Goal: Transaction & Acquisition: Book appointment/travel/reservation

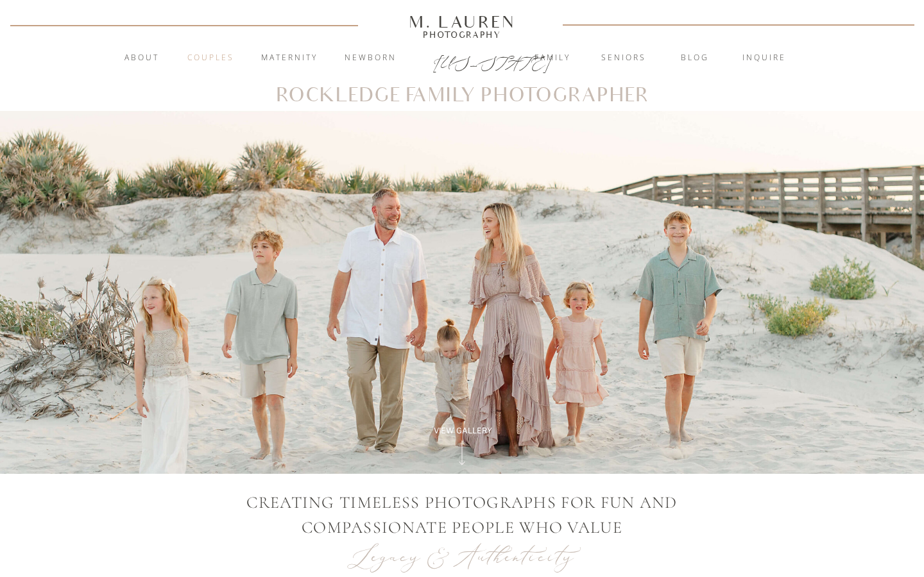
click at [213, 58] on nav "Couples" at bounding box center [210, 58] width 69 height 13
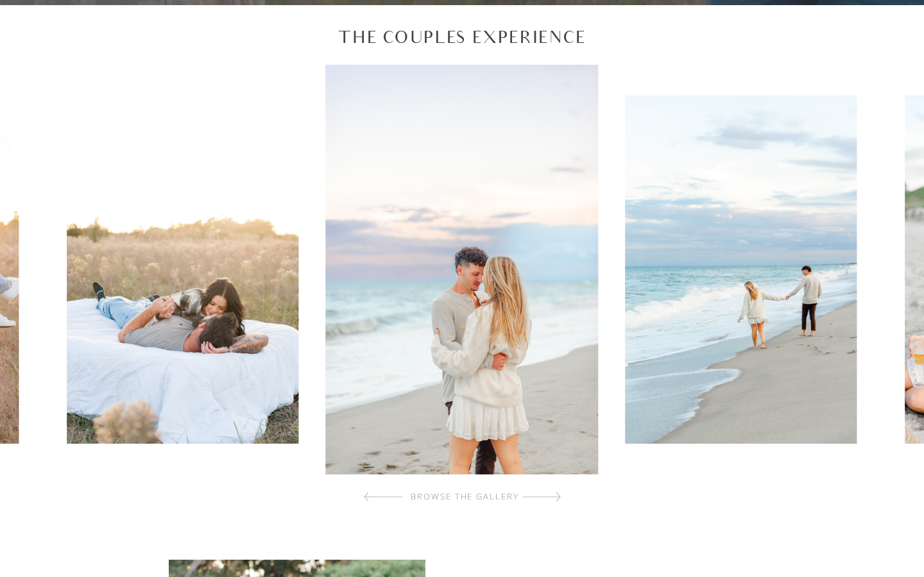
scroll to position [384, 0]
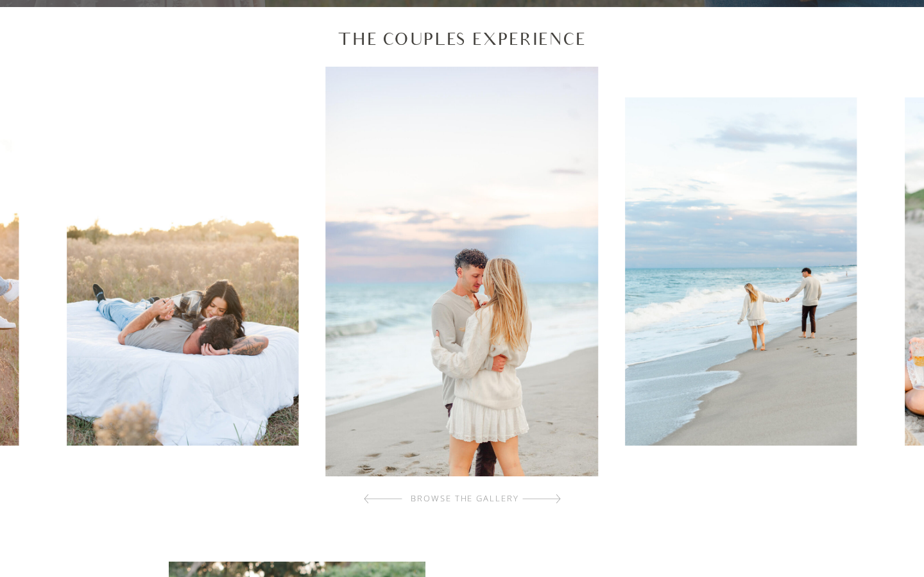
click at [724, 266] on img at bounding box center [741, 272] width 232 height 348
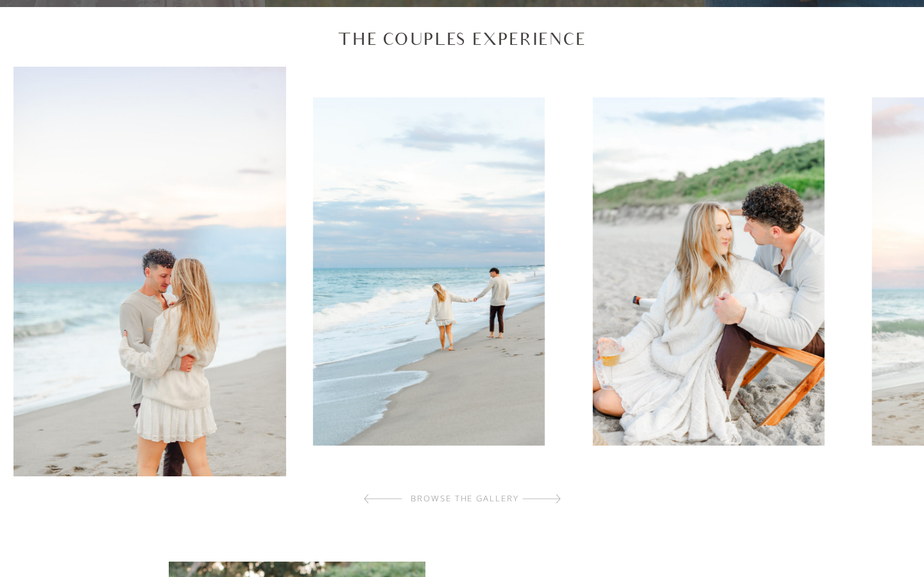
click at [423, 316] on img at bounding box center [429, 272] width 232 height 348
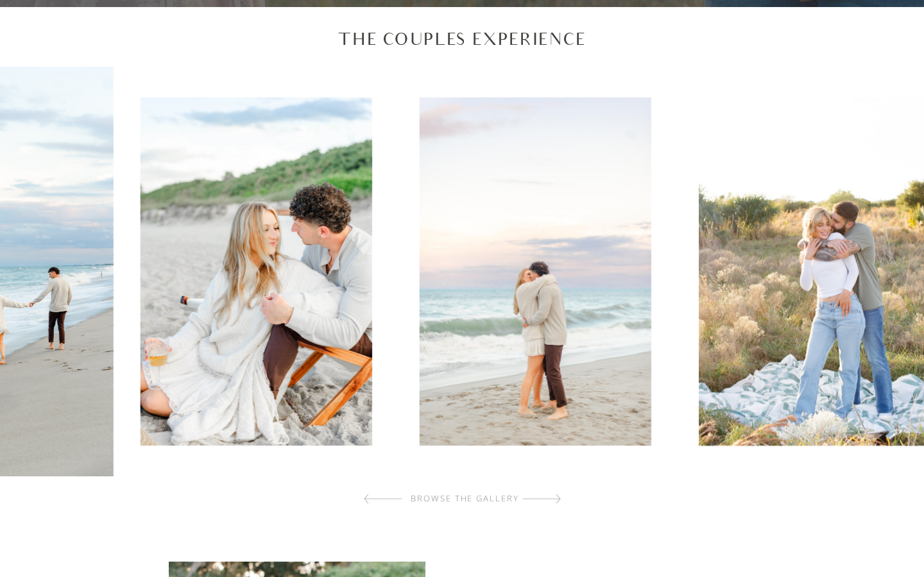
click at [234, 373] on img at bounding box center [256, 272] width 232 height 348
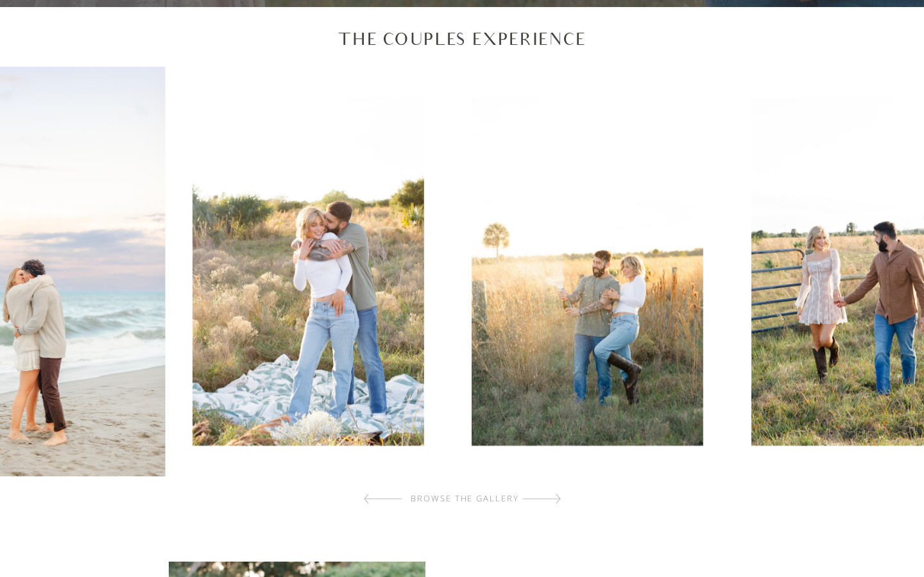
click at [339, 343] on img at bounding box center [308, 272] width 232 height 348
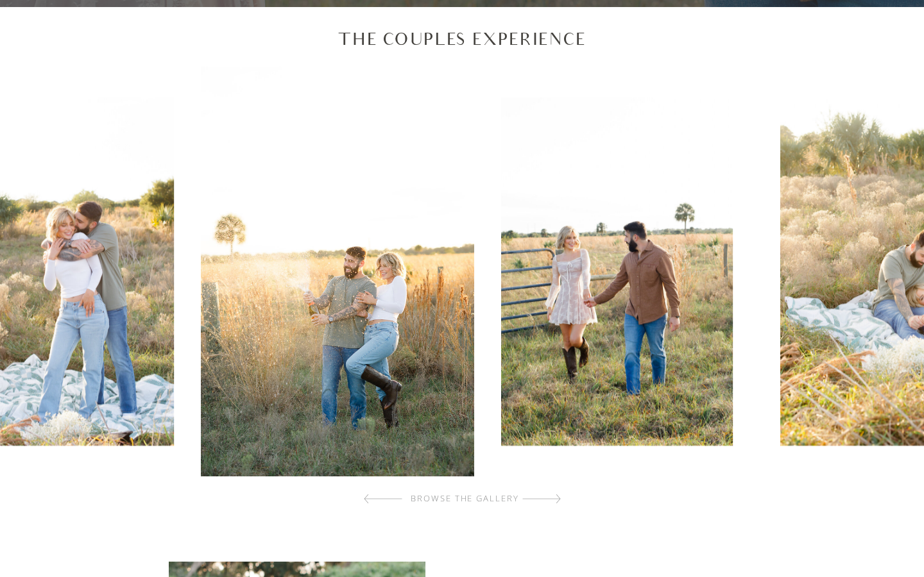
click at [501, 357] on img at bounding box center [617, 272] width 232 height 348
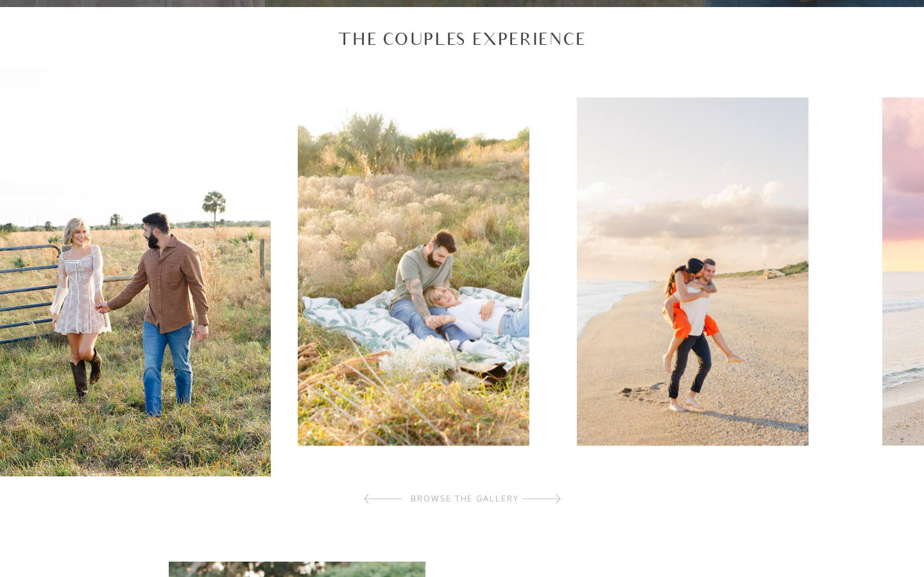
click at [366, 366] on img at bounding box center [414, 272] width 232 height 348
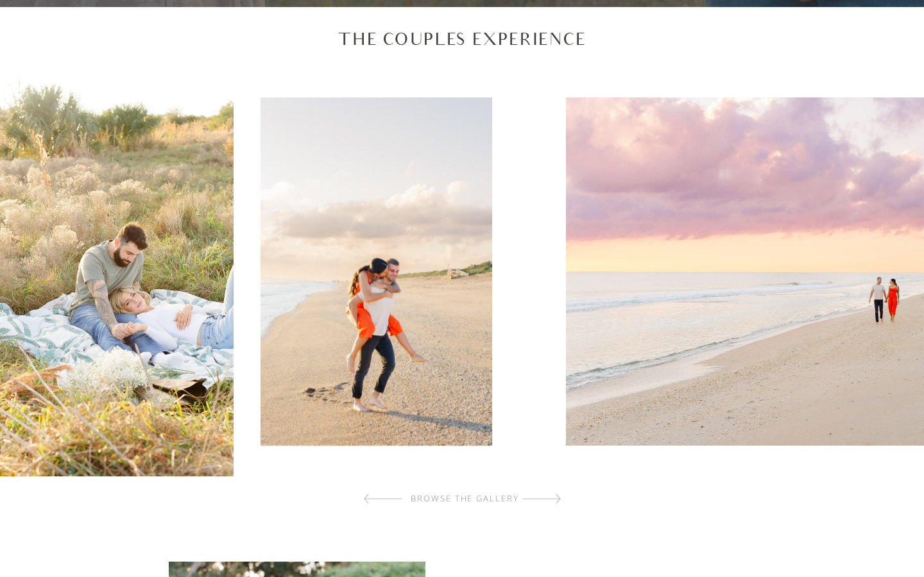
click at [382, 327] on img at bounding box center [376, 272] width 232 height 348
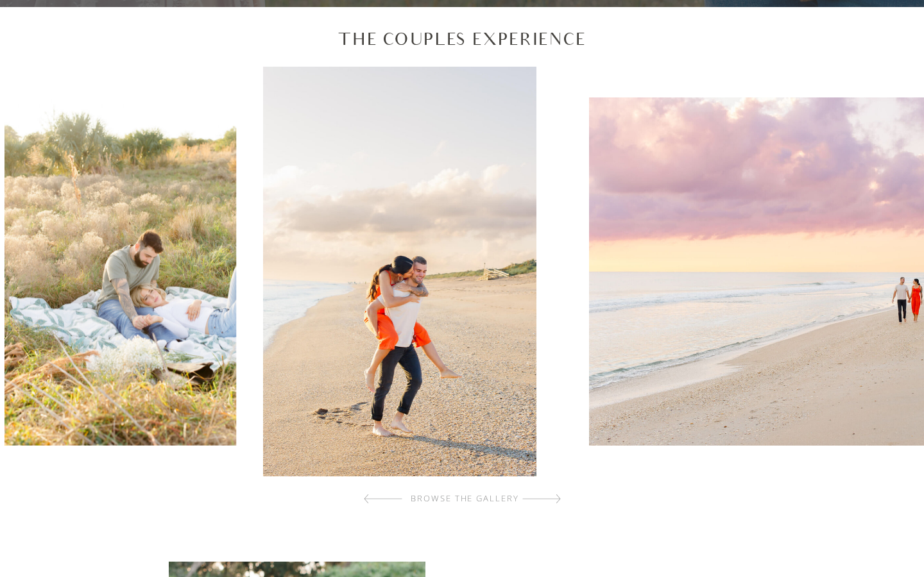
click at [589, 361] on img at bounding box center [851, 272] width 524 height 348
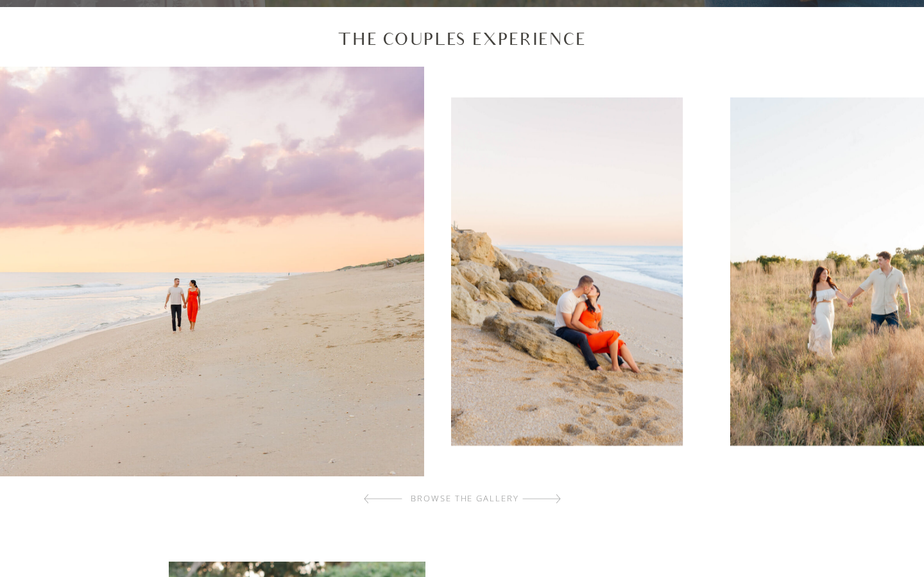
click at [368, 343] on div at bounding box center [462, 272] width 932 height 410
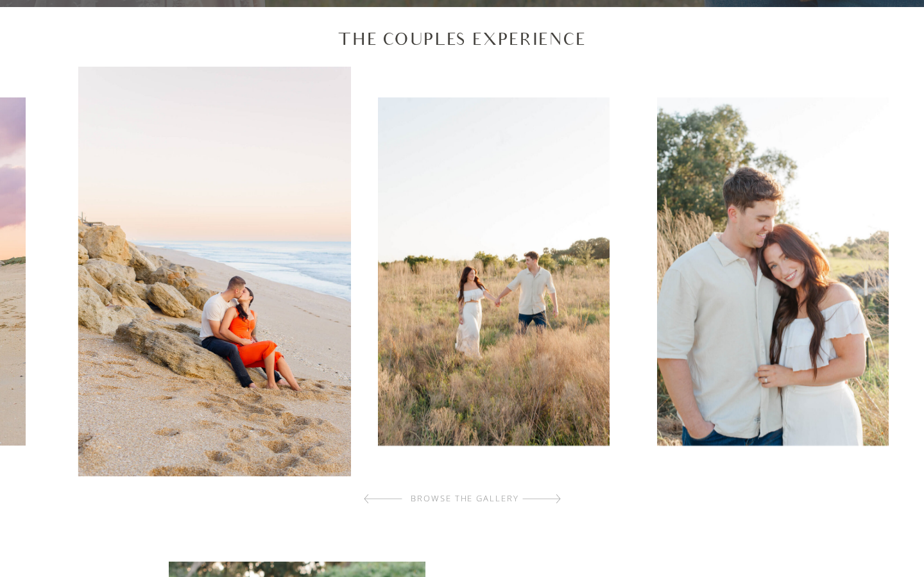
click at [378, 404] on img at bounding box center [494, 272] width 232 height 348
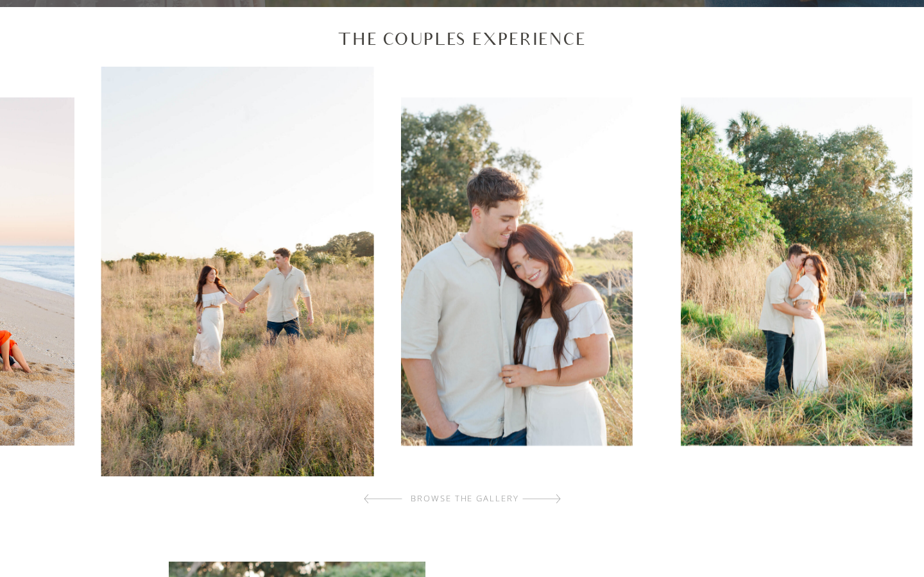
click at [503, 353] on img at bounding box center [517, 272] width 232 height 348
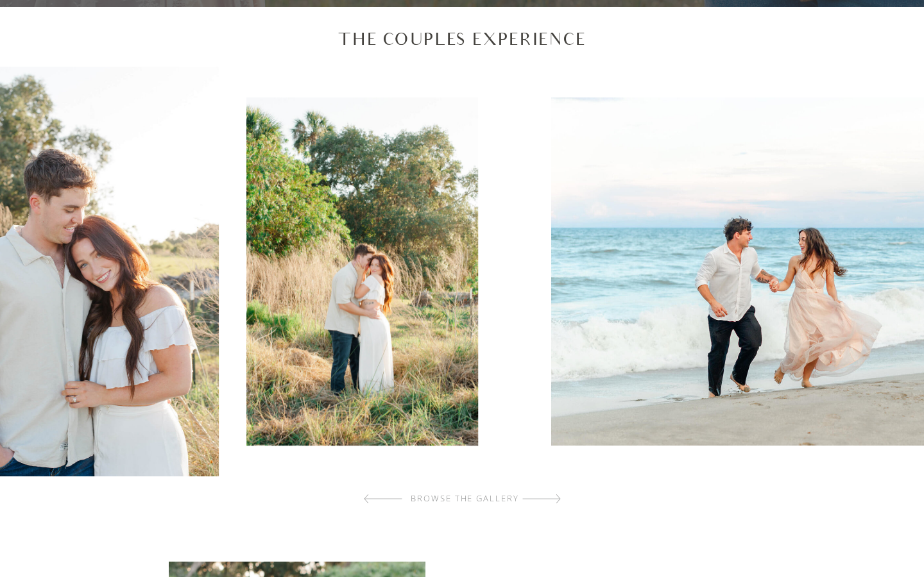
click at [347, 384] on img at bounding box center [362, 272] width 232 height 348
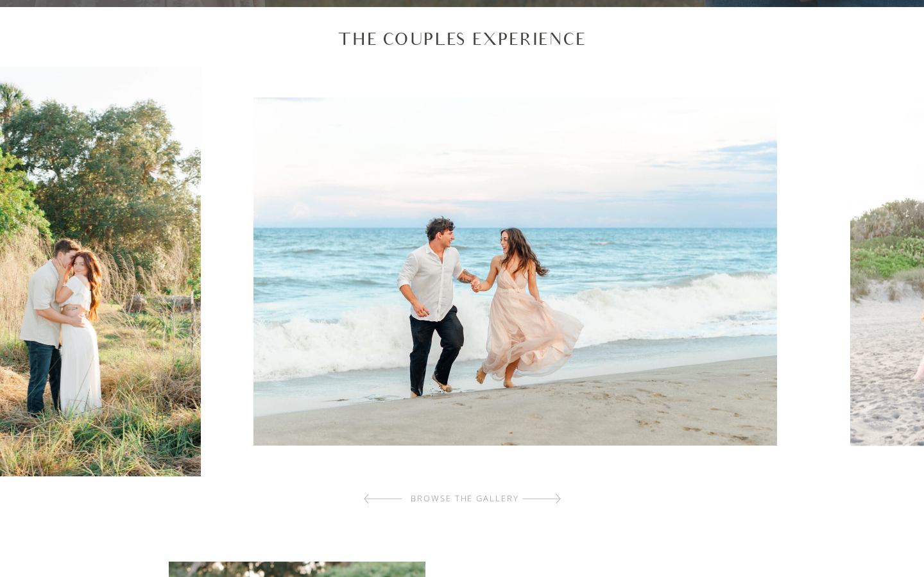
click at [253, 359] on img at bounding box center [515, 272] width 524 height 348
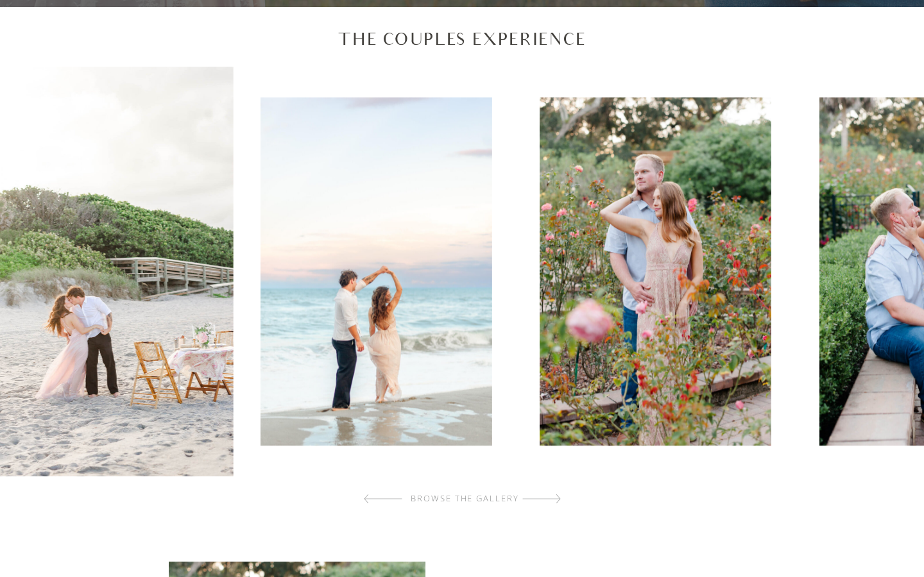
click at [303, 368] on img at bounding box center [376, 272] width 232 height 348
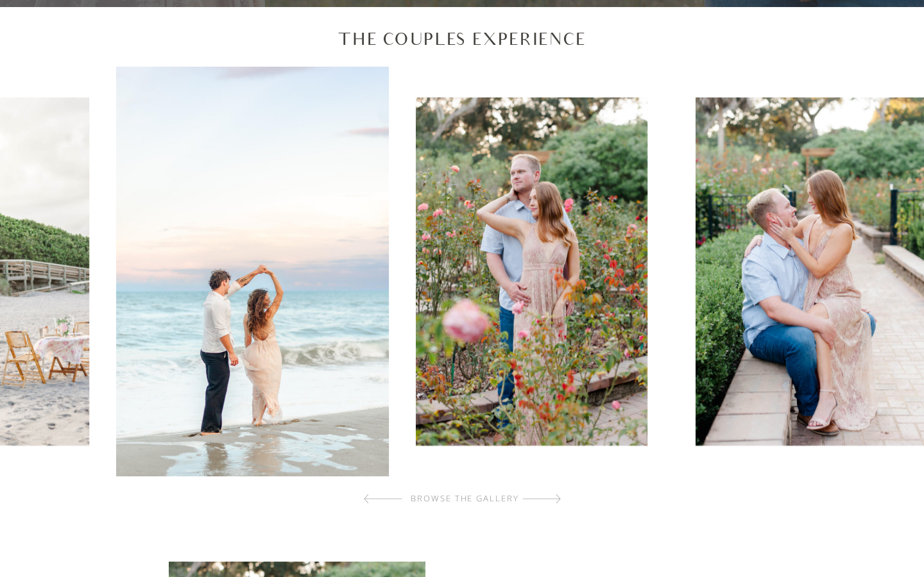
click at [416, 358] on img at bounding box center [532, 272] width 232 height 348
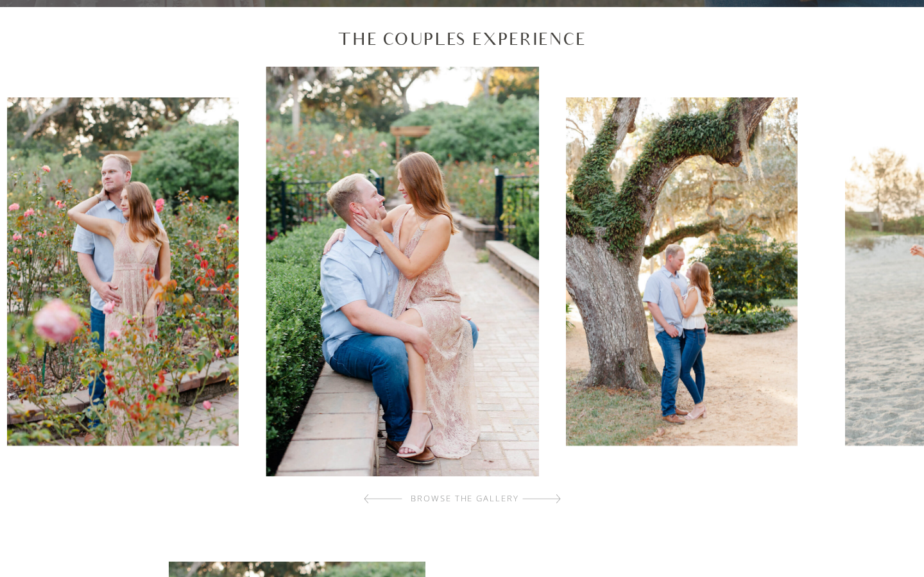
click at [565, 354] on img at bounding box center [681, 272] width 232 height 348
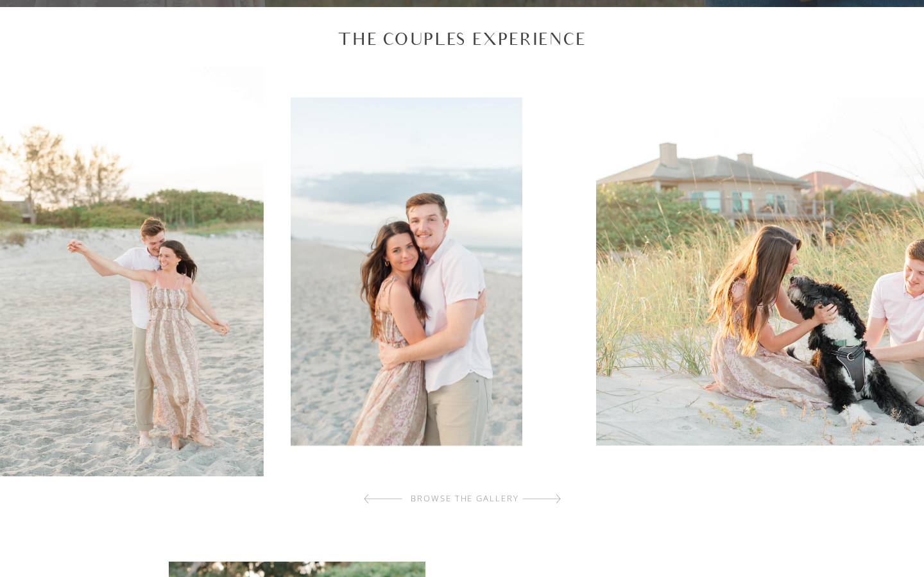
click at [332, 341] on img at bounding box center [407, 272] width 232 height 348
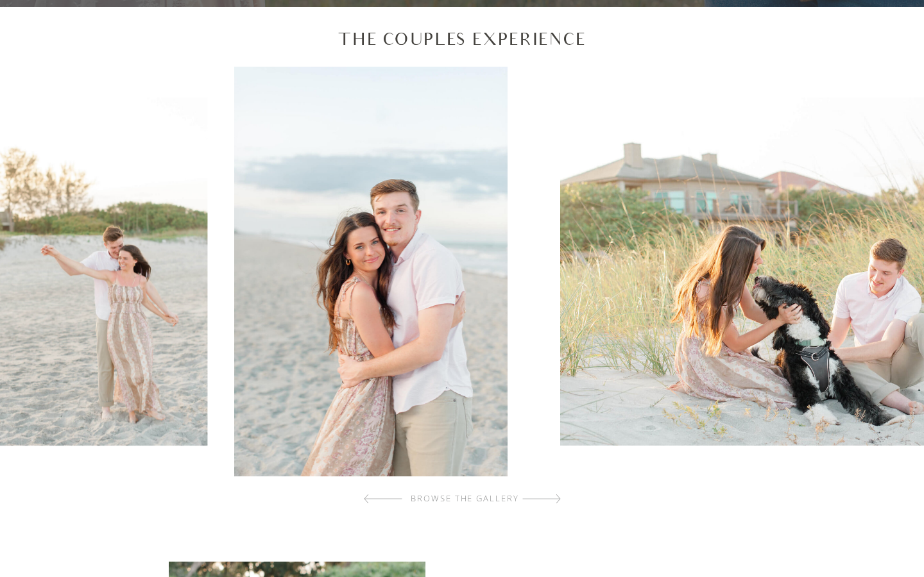
click at [560, 350] on img at bounding box center [822, 272] width 524 height 348
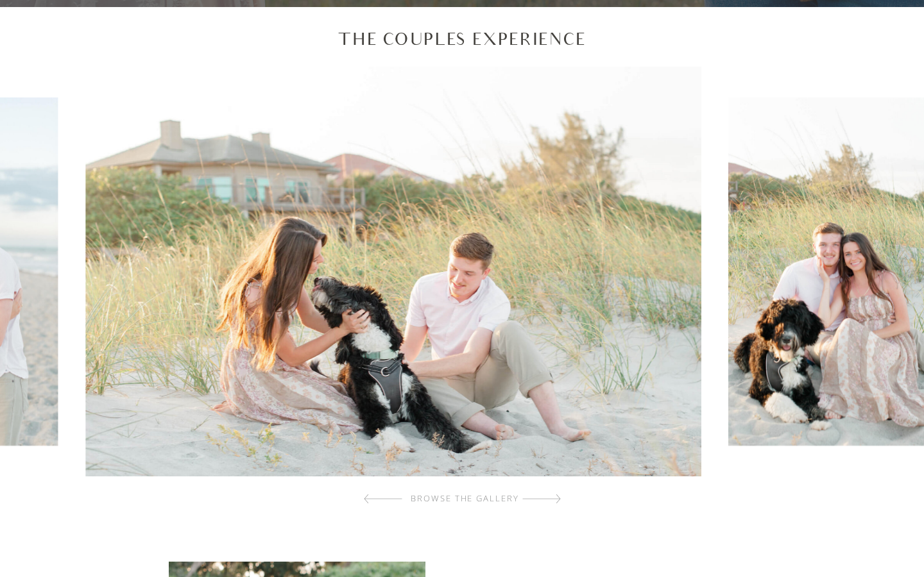
click at [395, 357] on img at bounding box center [393, 272] width 616 height 410
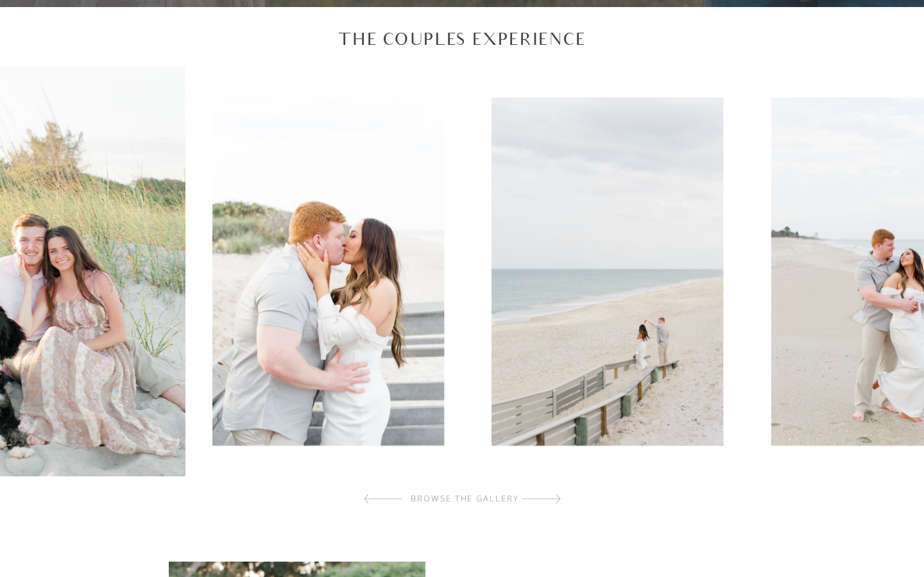
click at [299, 465] on div at bounding box center [462, 272] width 932 height 410
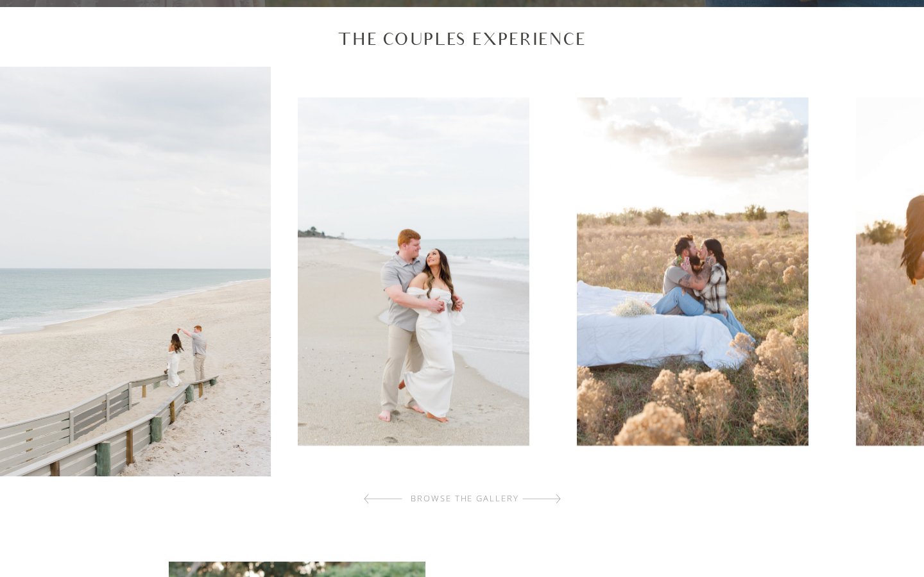
click at [389, 431] on img at bounding box center [413, 272] width 232 height 348
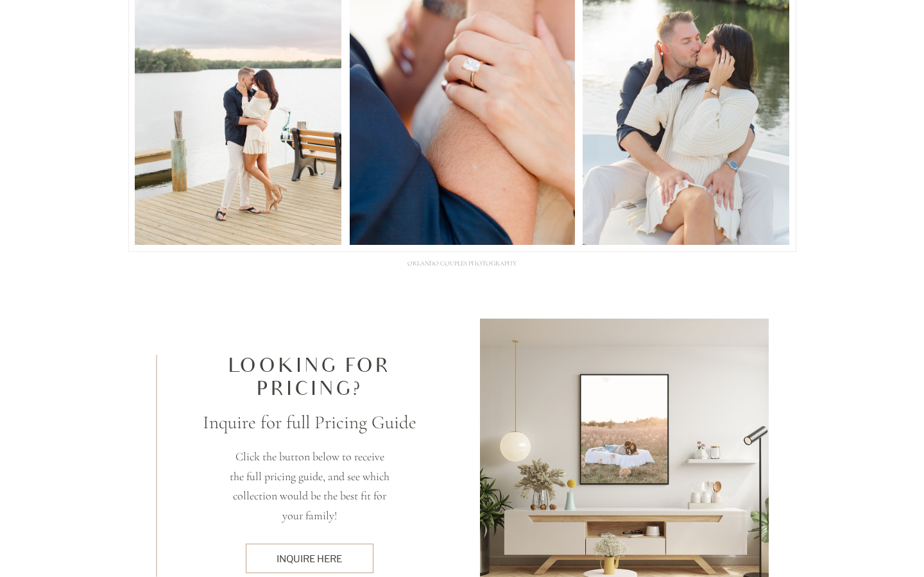
scroll to position [3615, 0]
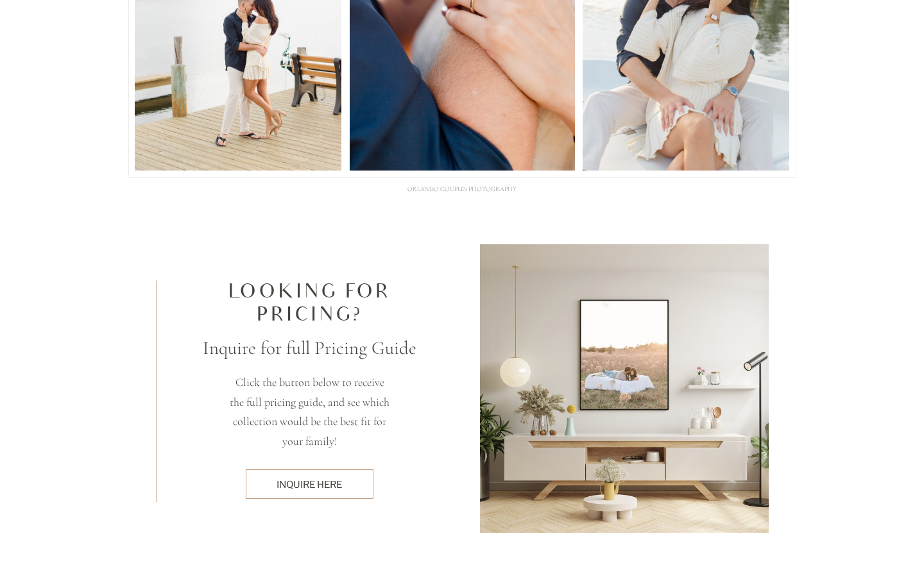
click at [316, 490] on div "inquire here" at bounding box center [309, 484] width 114 height 13
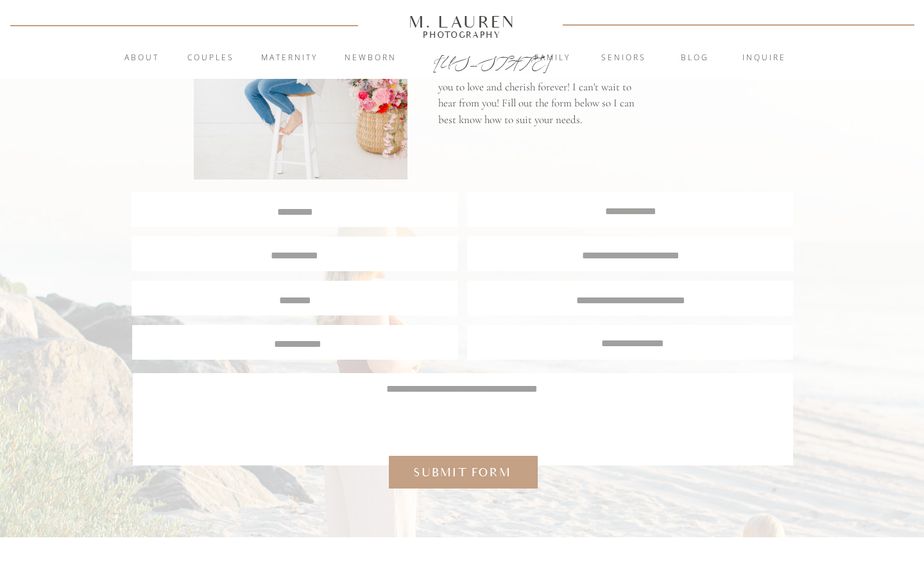
scroll to position [173, 0]
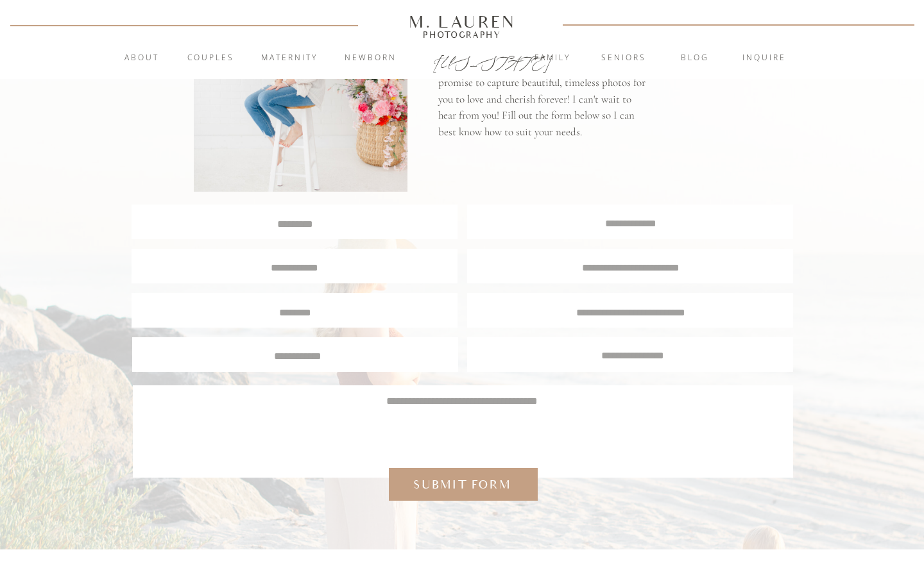
click at [307, 226] on textarea at bounding box center [295, 223] width 324 height 12
type textarea "**********"
click at [640, 219] on textarea at bounding box center [630, 222] width 325 height 12
type textarea "**********"
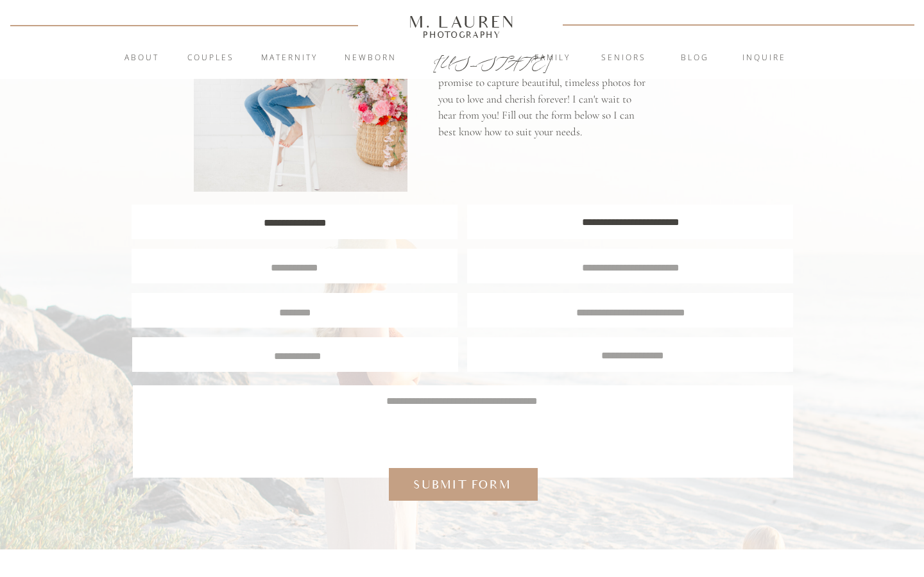
click at [294, 272] on div at bounding box center [295, 266] width 326 height 35
click at [291, 269] on textarea at bounding box center [294, 266] width 304 height 12
type textarea "**********"
click at [589, 265] on textarea at bounding box center [630, 266] width 302 height 12
type textarea "*"
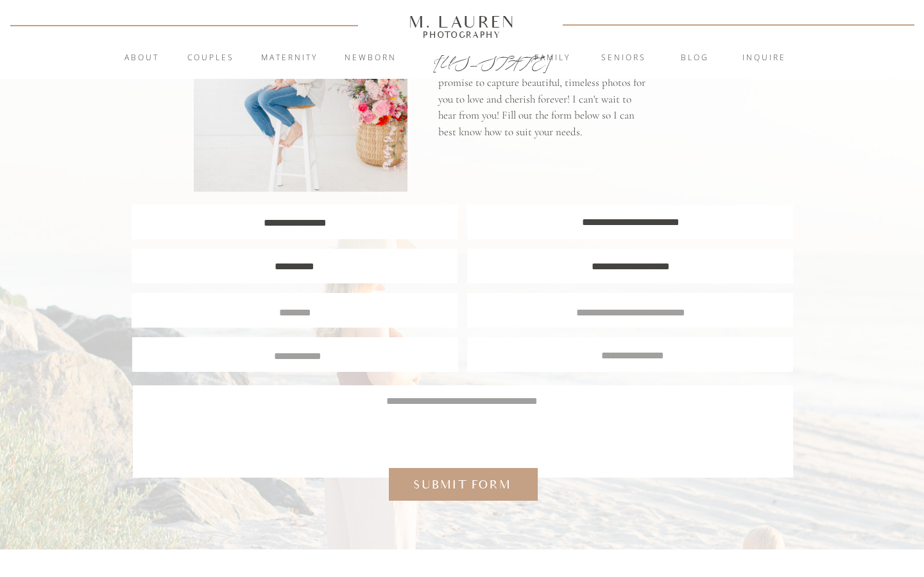
type textarea "**********"
click at [315, 311] on textarea at bounding box center [295, 311] width 306 height 12
type textarea "**********"
click at [627, 316] on textarea at bounding box center [630, 311] width 306 height 12
type textarea "******"
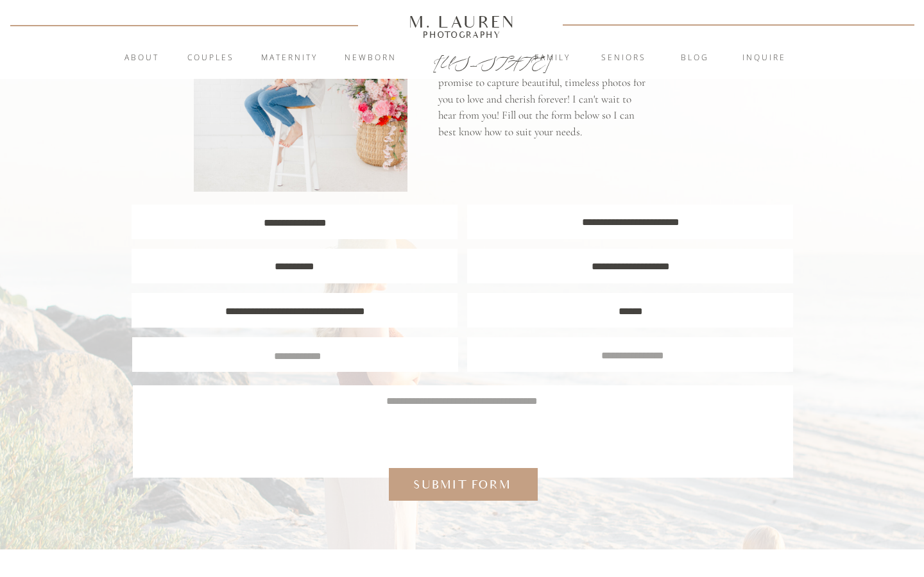
click at [356, 364] on div at bounding box center [295, 354] width 326 height 35
click at [325, 354] on textarea at bounding box center [297, 355] width 306 height 12
type textarea "*******"
click at [631, 353] on textarea at bounding box center [632, 354] width 306 height 12
type textarea "**********"
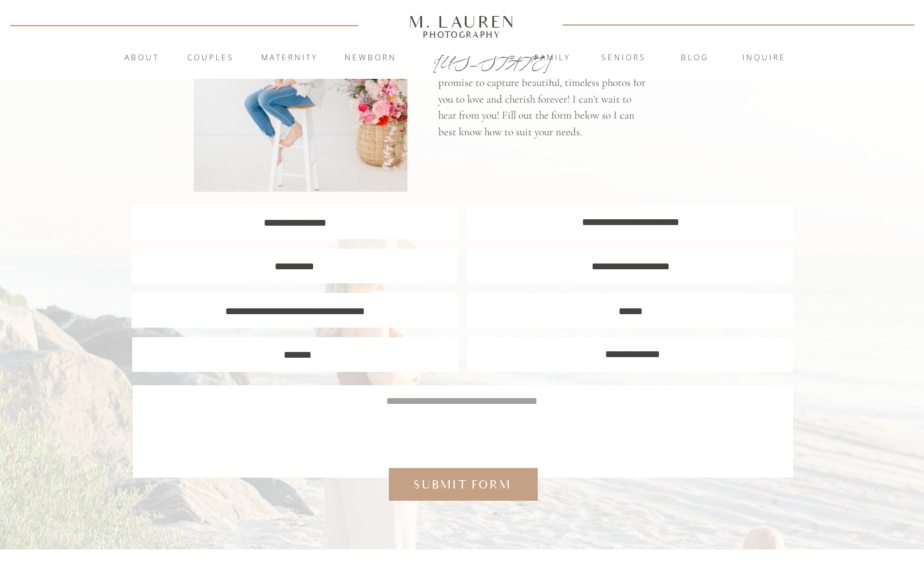
click at [549, 419] on textarea at bounding box center [462, 425] width 622 height 62
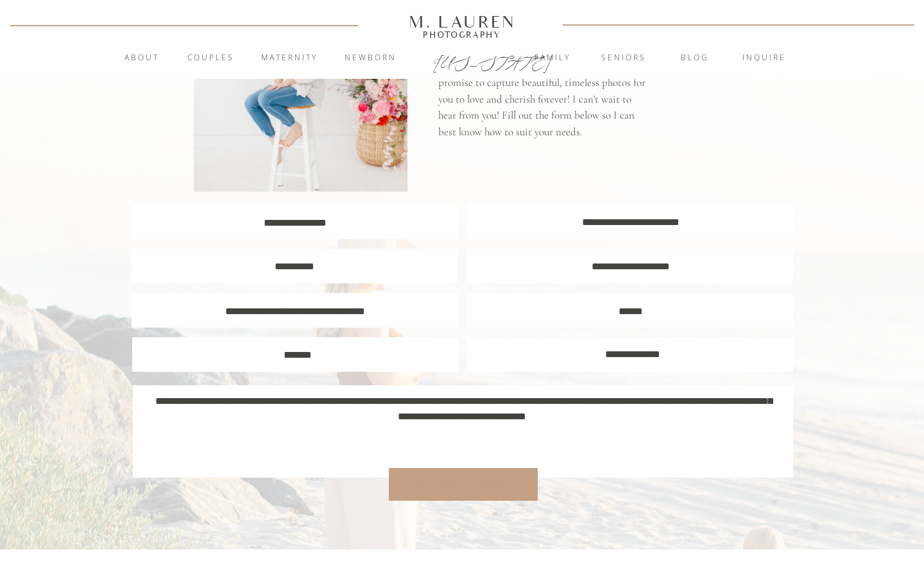
type textarea "**********"
click at [463, 481] on div "Submit form" at bounding box center [462, 485] width 110 height 17
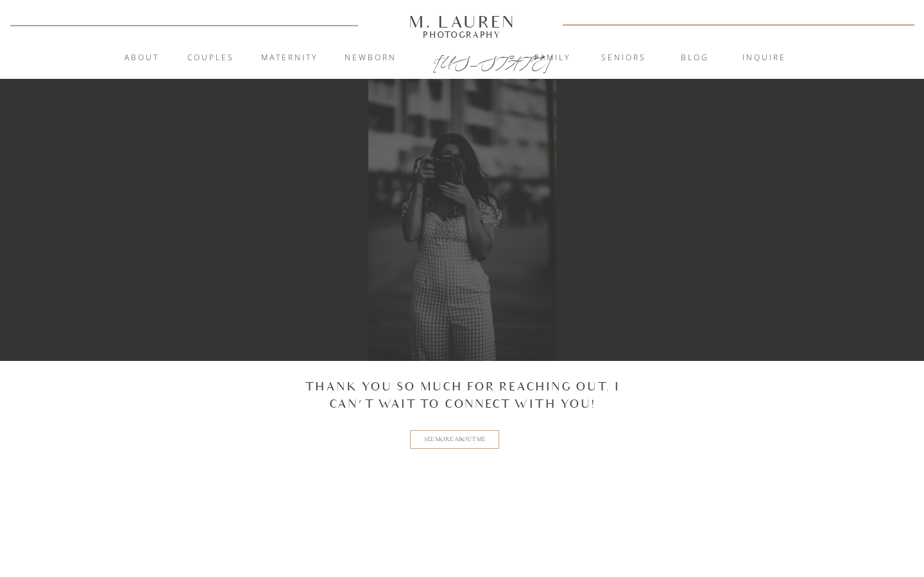
click at [472, 443] on h2 "See more about me" at bounding box center [455, 440] width 64 height 10
